Goal: Navigation & Orientation: Find specific page/section

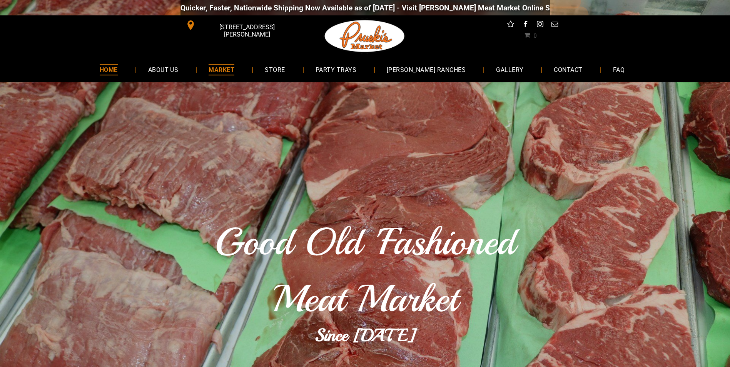
click at [227, 74] on span "MARKET" at bounding box center [222, 69] width 26 height 11
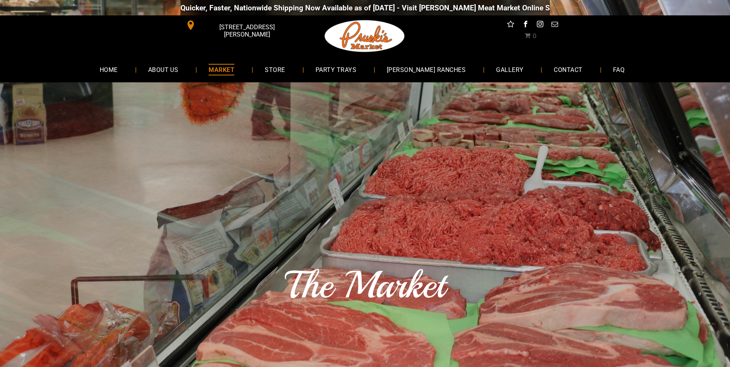
click at [234, 72] on span "MARKET" at bounding box center [222, 69] width 26 height 11
click at [496, 71] on span "GALLERY" at bounding box center [510, 69] width 28 height 11
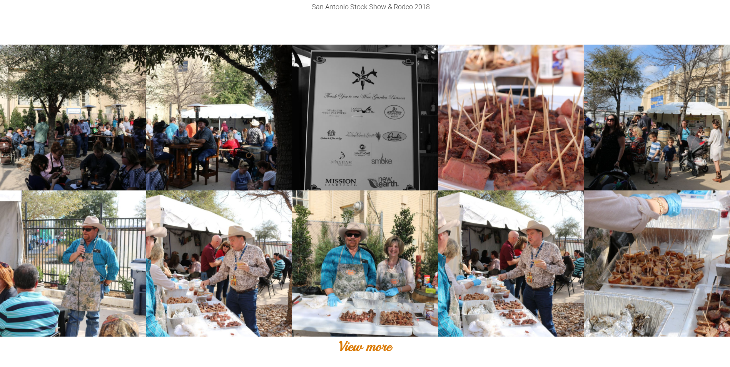
scroll to position [577, 0]
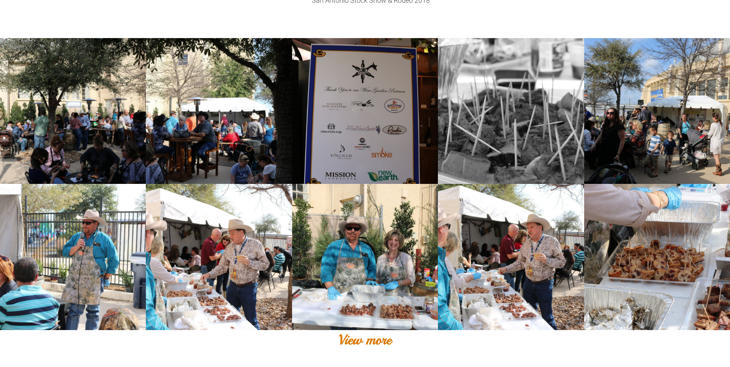
click at [521, 125] on link at bounding box center [511, 111] width 146 height 146
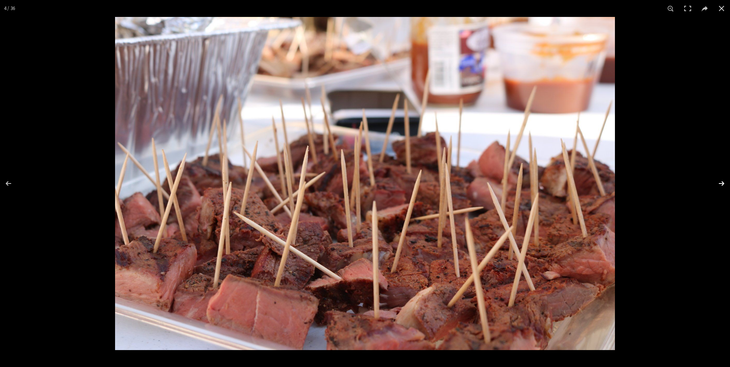
click at [724, 182] on button at bounding box center [716, 183] width 27 height 38
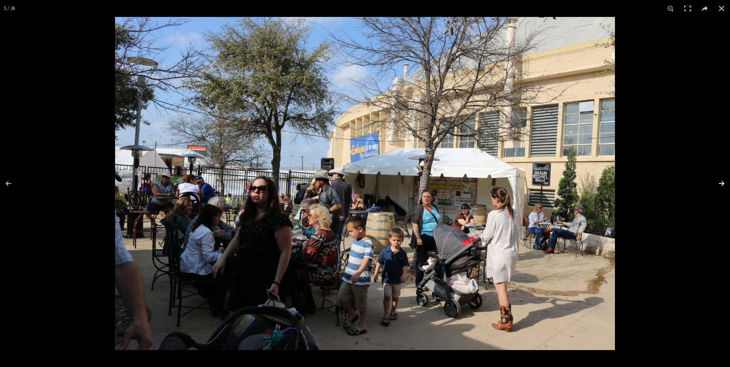
click at [724, 182] on button at bounding box center [716, 183] width 27 height 38
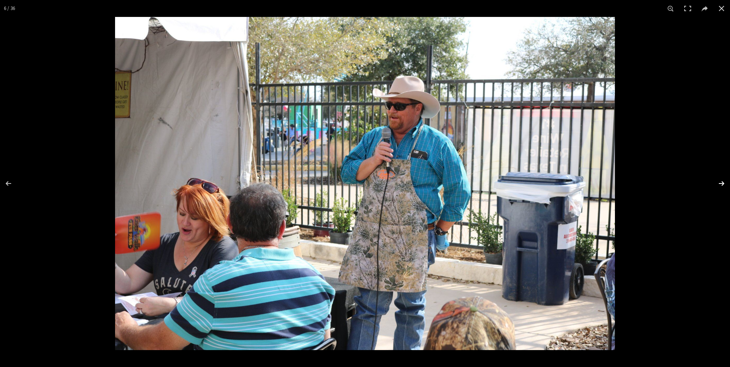
click at [723, 182] on button at bounding box center [716, 183] width 27 height 38
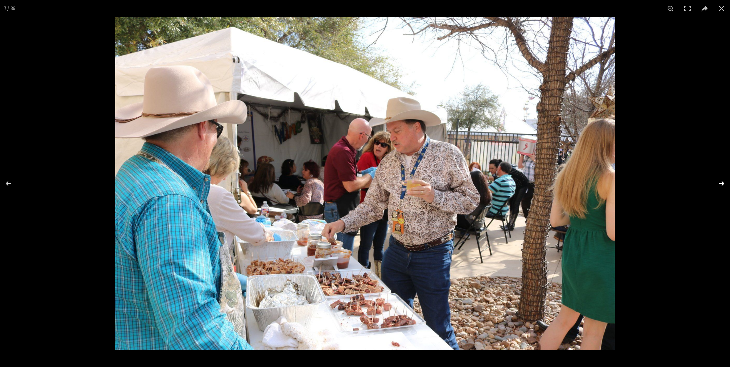
click at [723, 182] on button at bounding box center [716, 183] width 27 height 38
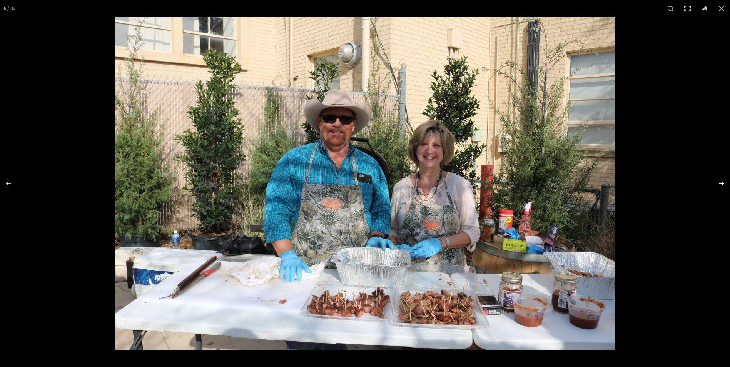
click at [723, 182] on button at bounding box center [716, 183] width 27 height 38
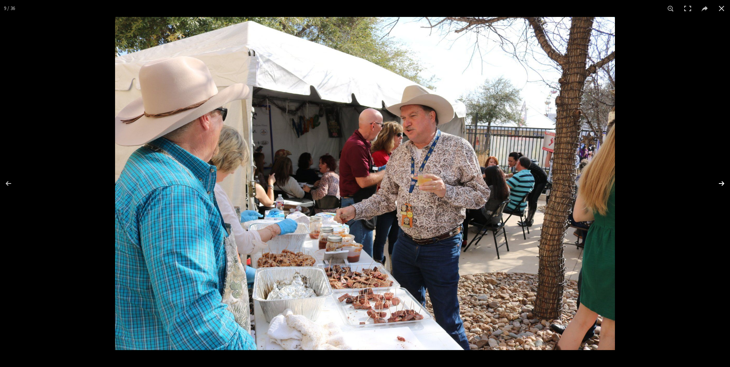
click at [723, 182] on button at bounding box center [716, 183] width 27 height 38
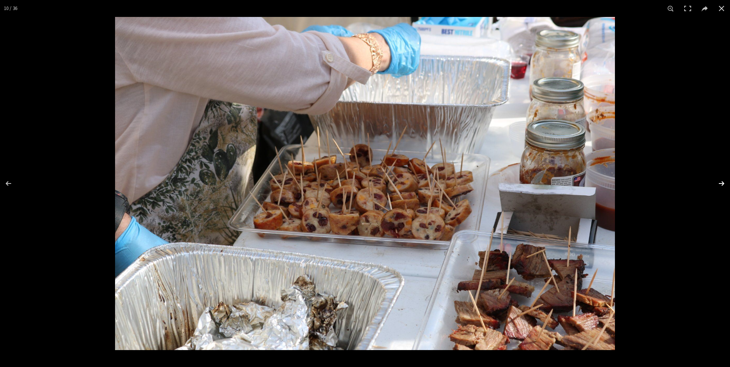
click at [723, 182] on button at bounding box center [716, 183] width 27 height 38
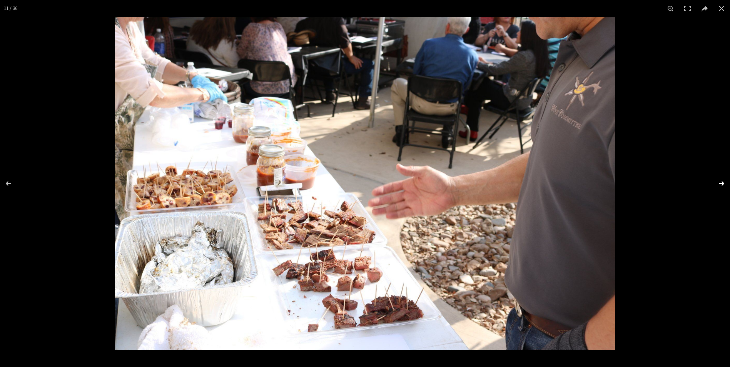
click at [723, 182] on button at bounding box center [716, 183] width 27 height 38
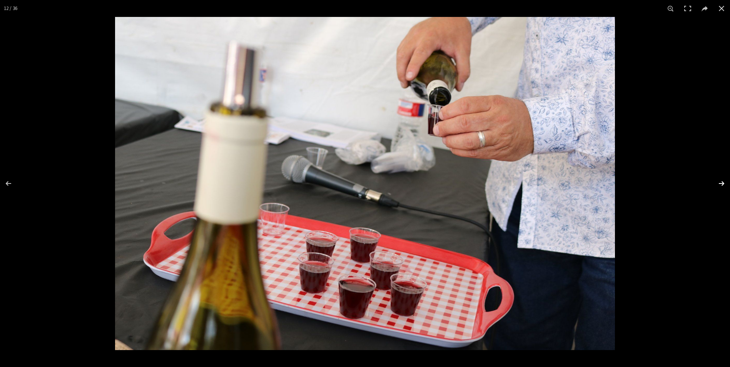
click at [723, 182] on button at bounding box center [716, 183] width 27 height 38
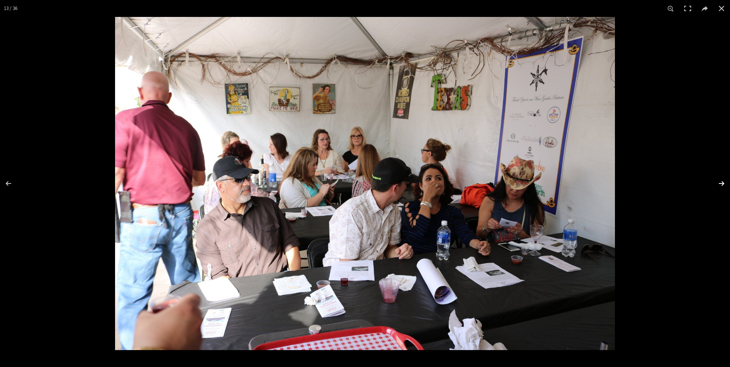
click at [723, 182] on button at bounding box center [716, 183] width 27 height 38
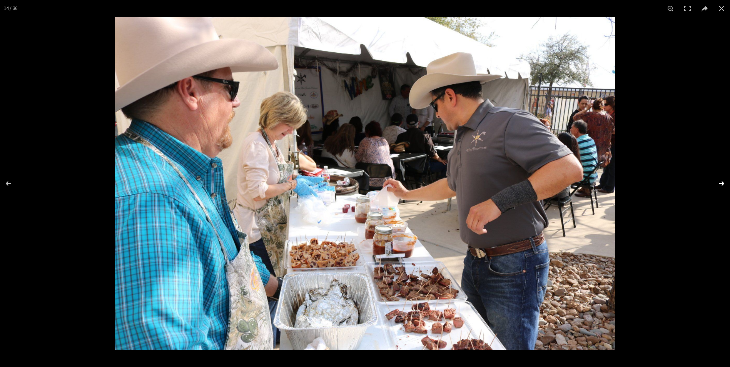
click at [723, 182] on button at bounding box center [716, 183] width 27 height 38
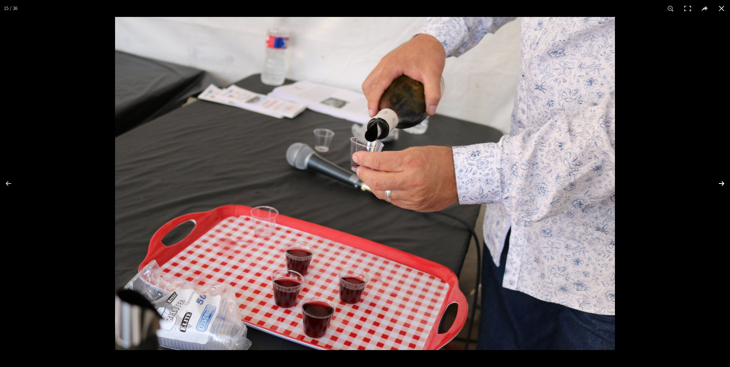
click at [723, 182] on button at bounding box center [716, 183] width 27 height 38
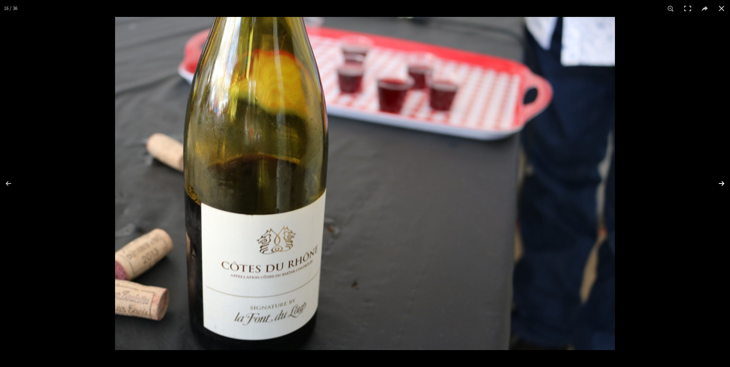
click at [723, 182] on button at bounding box center [716, 183] width 27 height 38
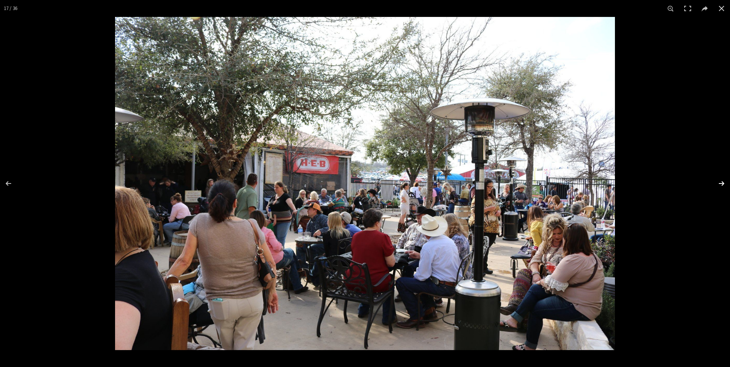
click at [723, 182] on button at bounding box center [716, 183] width 27 height 38
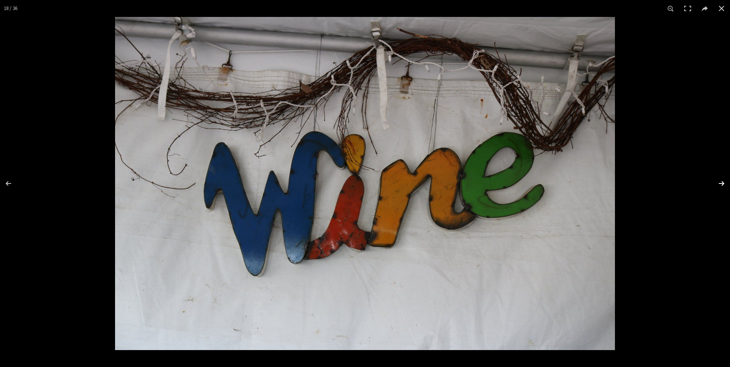
click at [723, 182] on button at bounding box center [716, 183] width 27 height 38
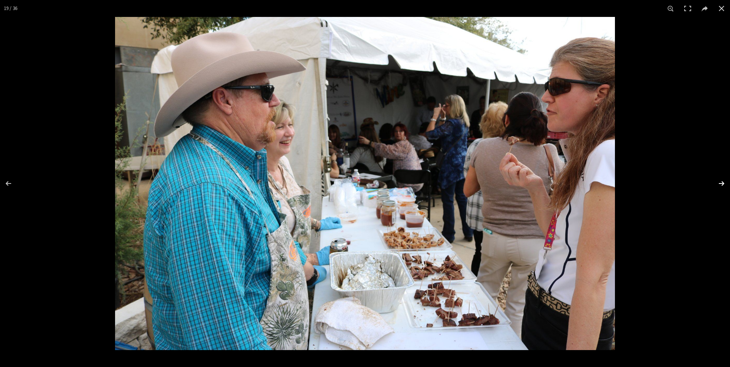
click at [723, 182] on button at bounding box center [716, 183] width 27 height 38
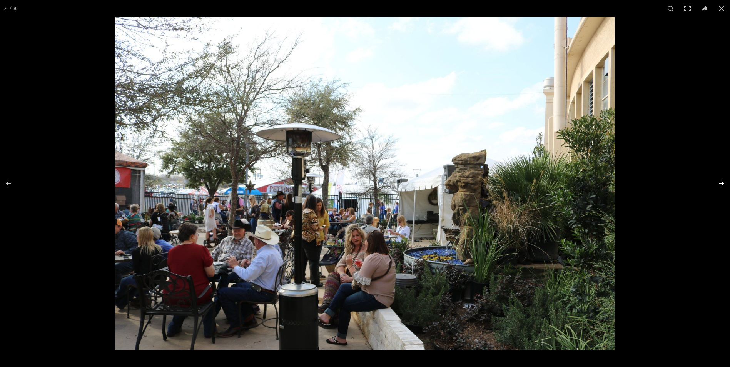
click at [723, 182] on button at bounding box center [716, 183] width 27 height 38
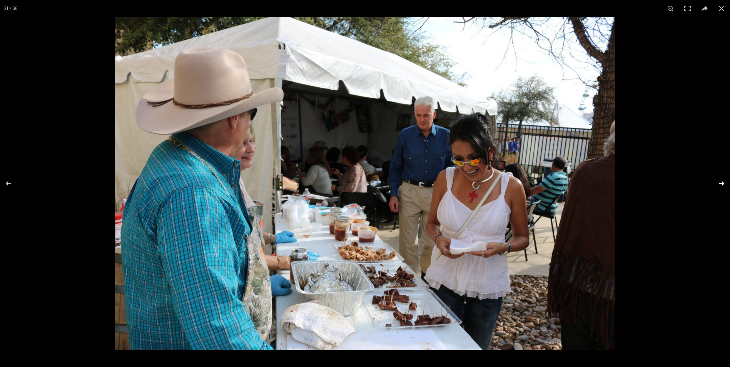
click at [723, 182] on button at bounding box center [716, 183] width 27 height 38
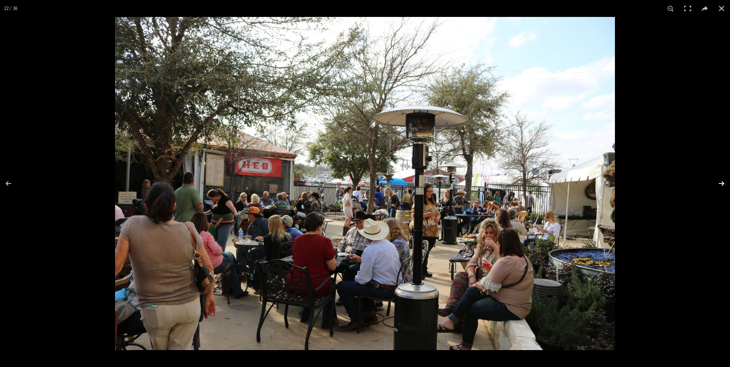
click at [722, 182] on button at bounding box center [716, 183] width 27 height 38
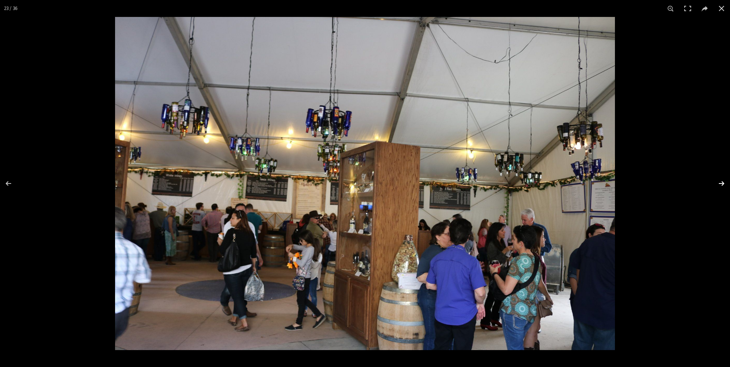
click at [722, 182] on button at bounding box center [716, 183] width 27 height 38
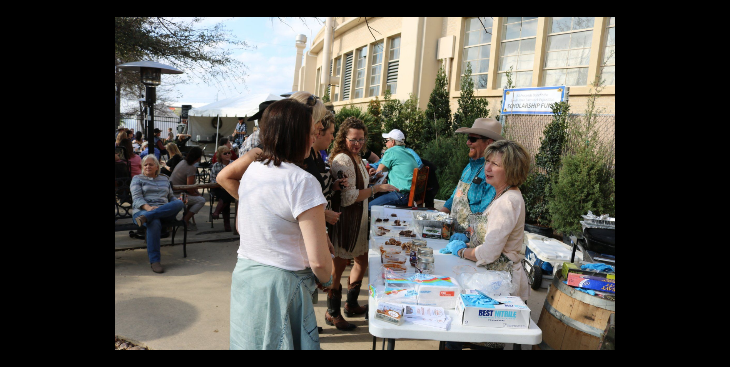
click at [722, 182] on button at bounding box center [716, 183] width 27 height 38
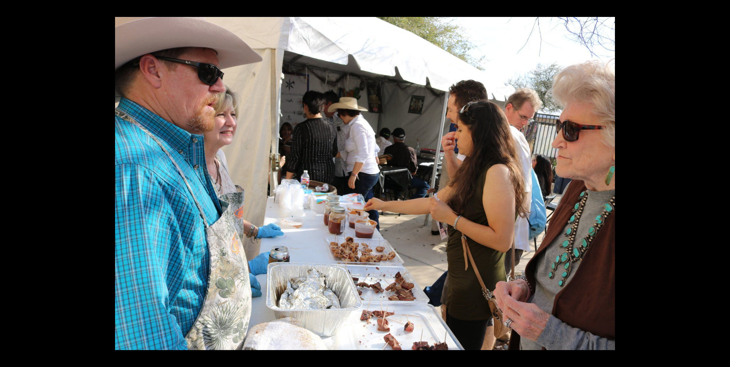
click at [722, 182] on button at bounding box center [716, 183] width 27 height 38
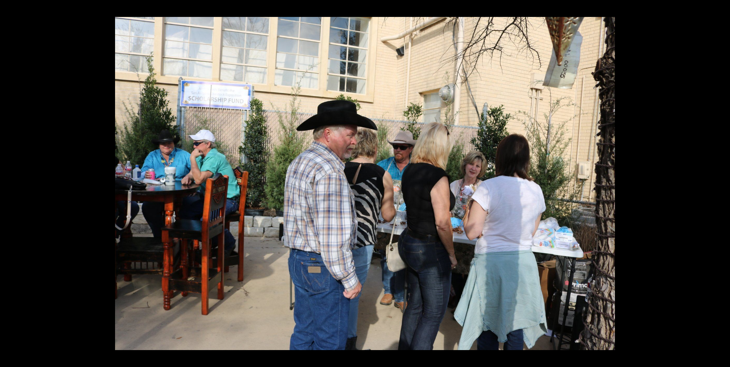
click at [722, 182] on button at bounding box center [716, 183] width 27 height 38
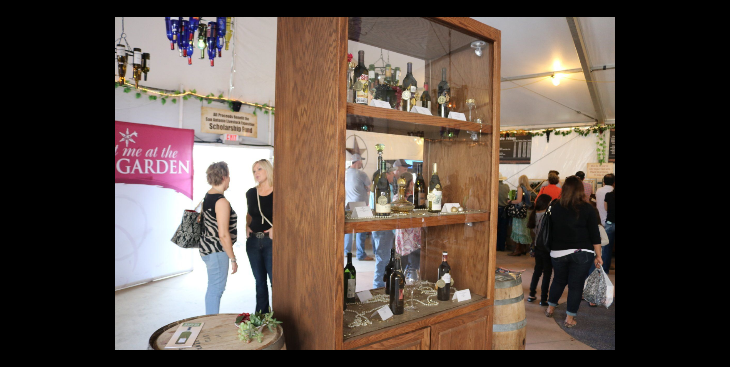
click at [722, 182] on button at bounding box center [716, 183] width 27 height 38
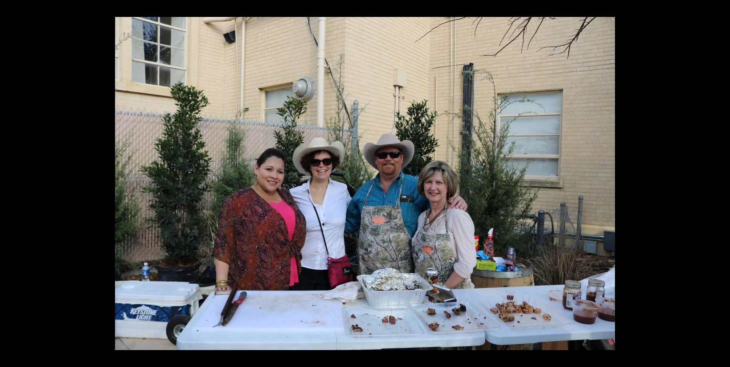
click at [722, 182] on button at bounding box center [716, 183] width 27 height 38
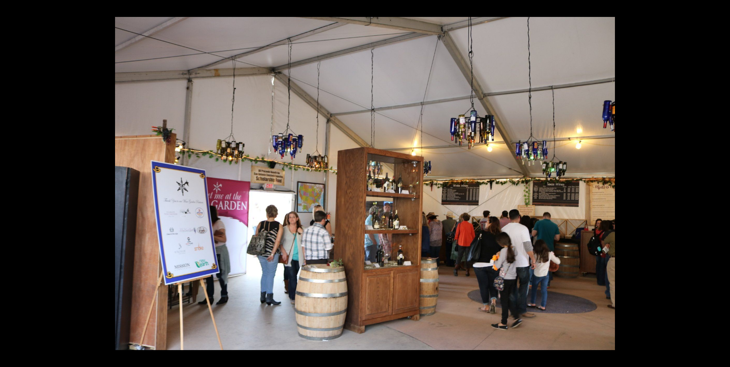
click at [722, 182] on button at bounding box center [716, 183] width 27 height 38
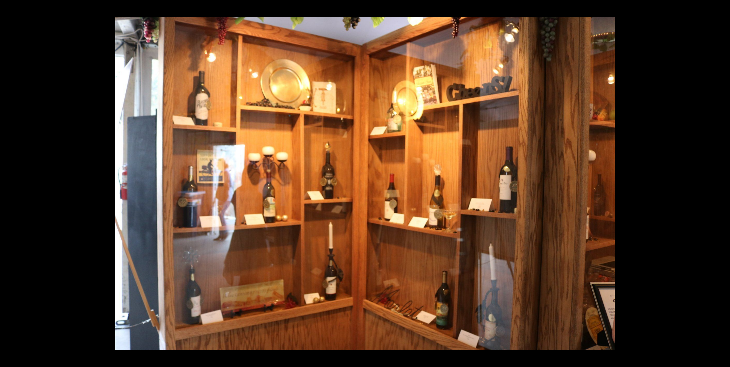
click at [722, 182] on button at bounding box center [716, 183] width 27 height 38
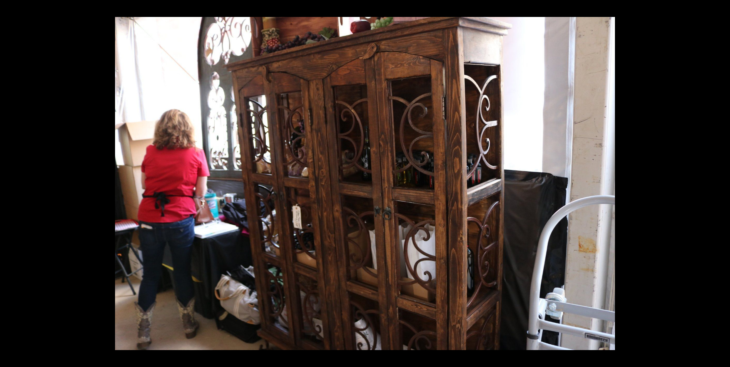
click at [722, 182] on button at bounding box center [716, 183] width 27 height 38
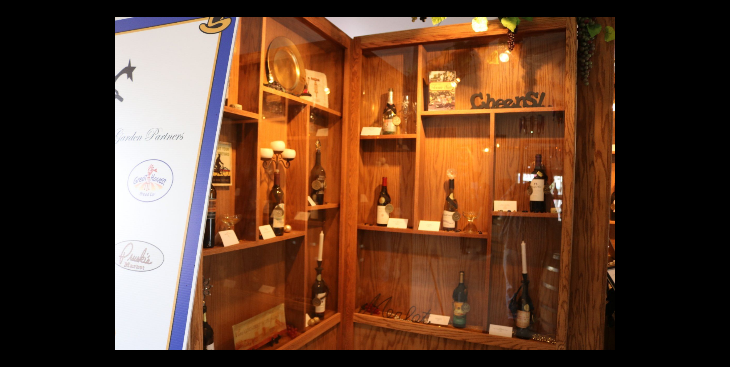
click at [722, 182] on button at bounding box center [716, 183] width 27 height 38
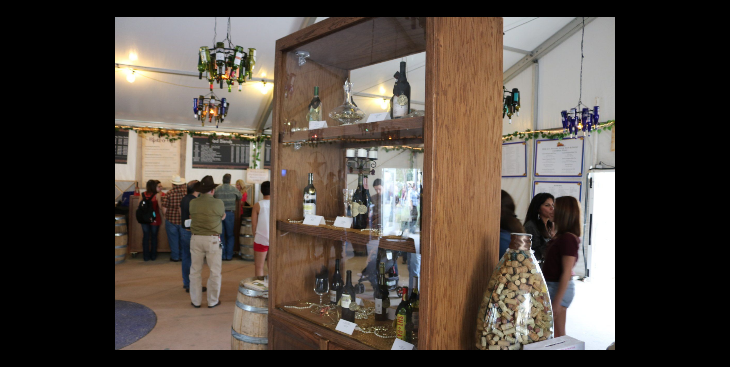
click at [722, 182] on button at bounding box center [716, 183] width 27 height 38
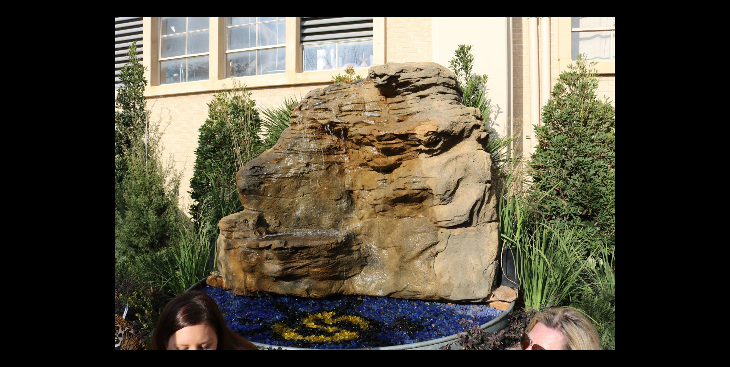
click at [722, 182] on button at bounding box center [716, 183] width 27 height 38
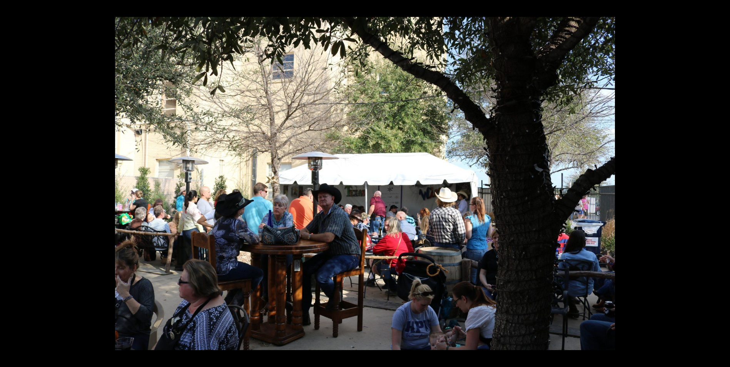
click at [722, 182] on button at bounding box center [716, 183] width 27 height 38
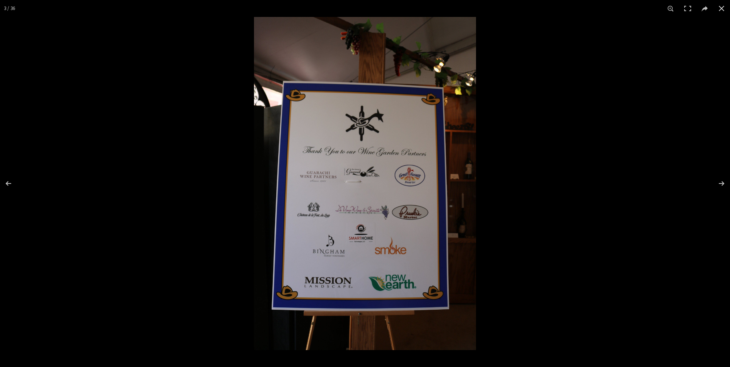
click at [723, 10] on button at bounding box center [721, 8] width 17 height 17
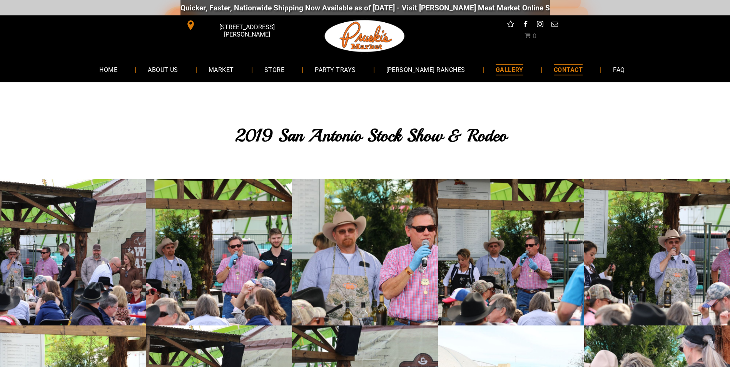
click at [554, 72] on span "CONTACT" at bounding box center [568, 69] width 29 height 11
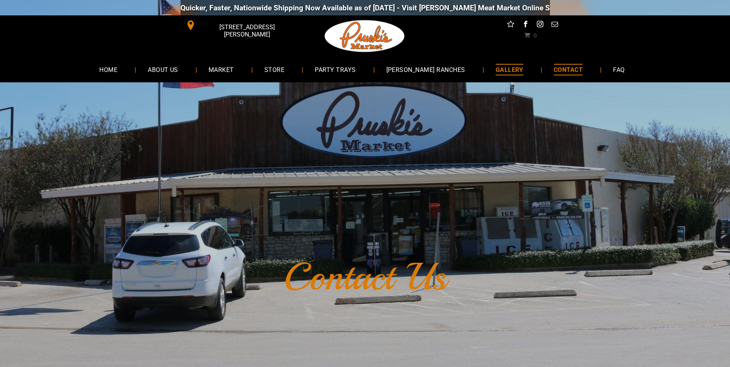
click at [506, 72] on span "GALLERY" at bounding box center [510, 69] width 28 height 11
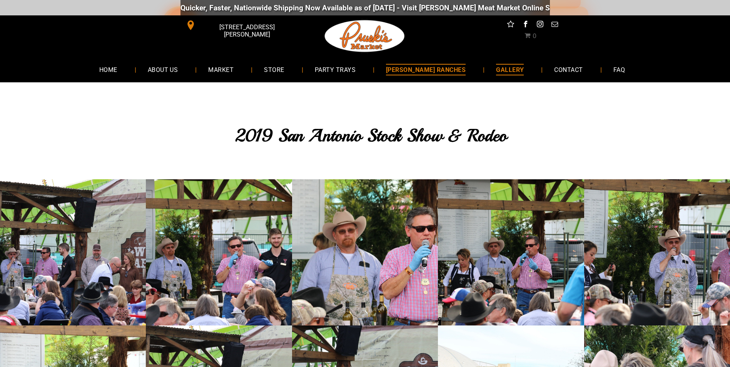
click at [438, 70] on span "[PERSON_NAME] RANCHES" at bounding box center [426, 69] width 80 height 11
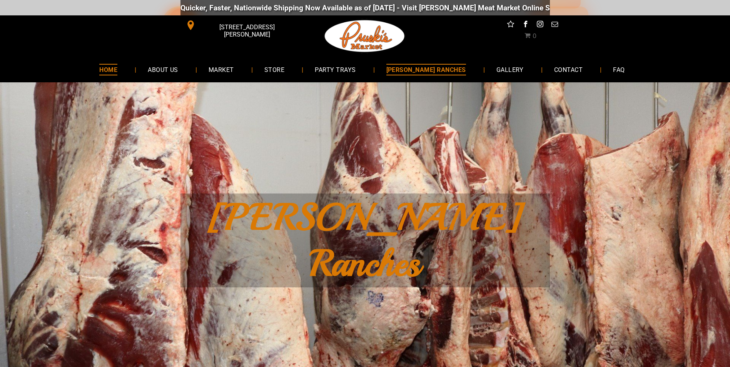
click at [117, 72] on span "HOME" at bounding box center [108, 69] width 18 height 11
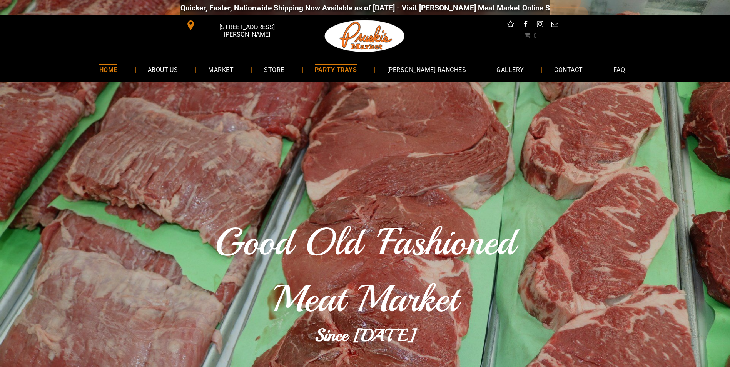
click at [353, 67] on span "PARTY TRAYS" at bounding box center [336, 69] width 42 height 11
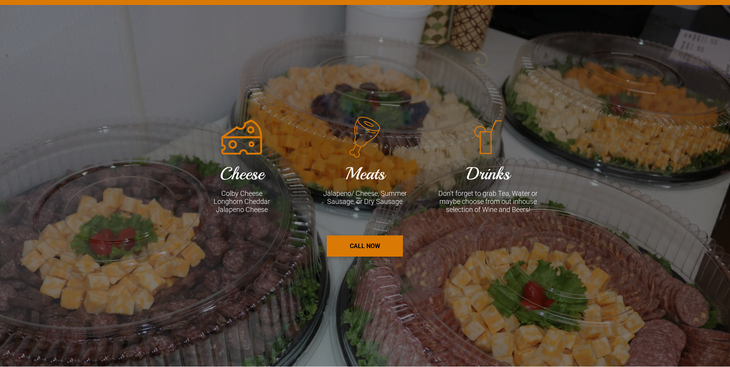
scroll to position [924, 0]
